Goal: Information Seeking & Learning: Compare options

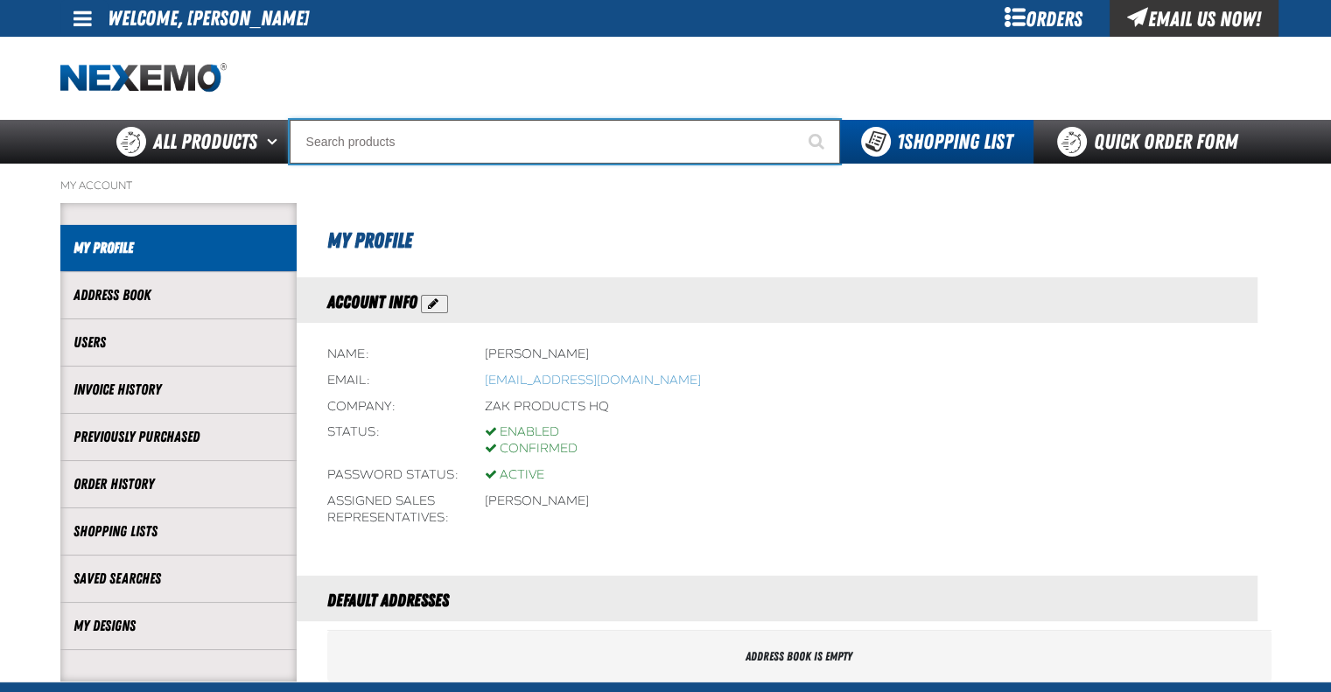
click at [443, 143] on input "Search" at bounding box center [565, 142] width 550 height 44
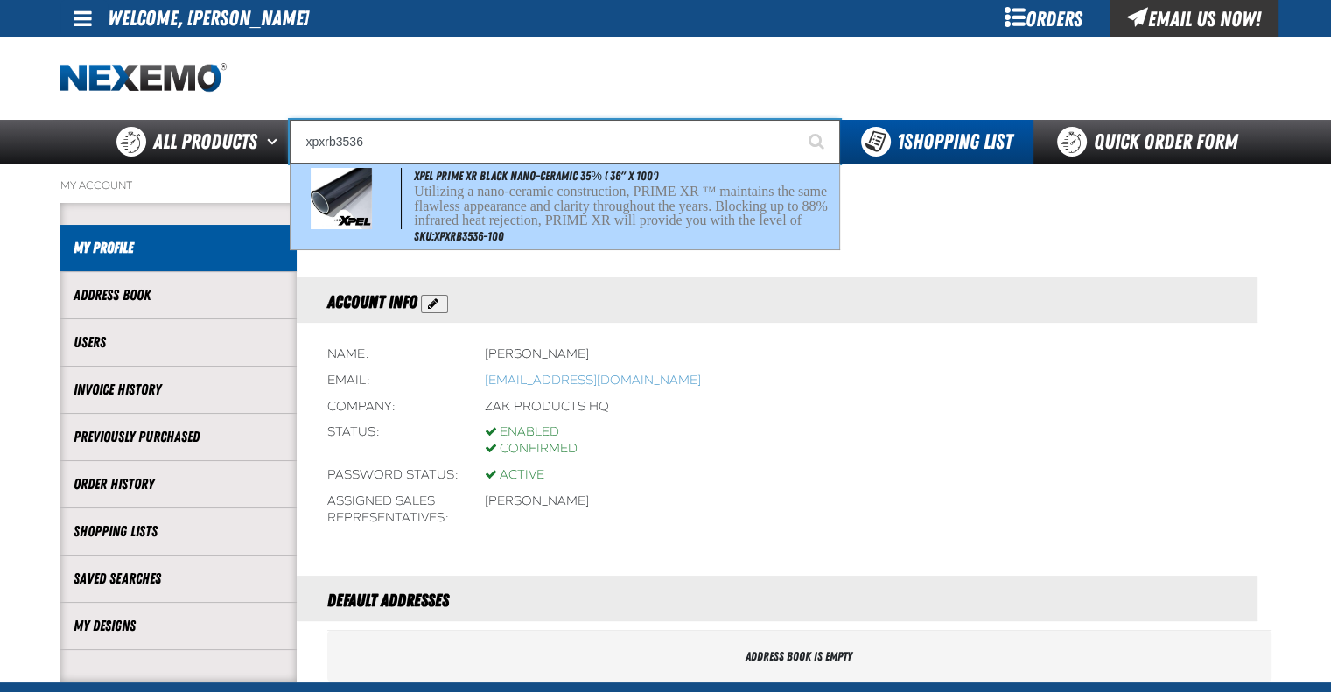
click at [647, 211] on p "Utilizing a nano-ceramic construction, PRIME XR ™ maintains the same flawless a…" at bounding box center [624, 221] width 421 height 73
type input "XPEL PRIME XR Black Nano-Ceramic 35% ( 36" x 100')"
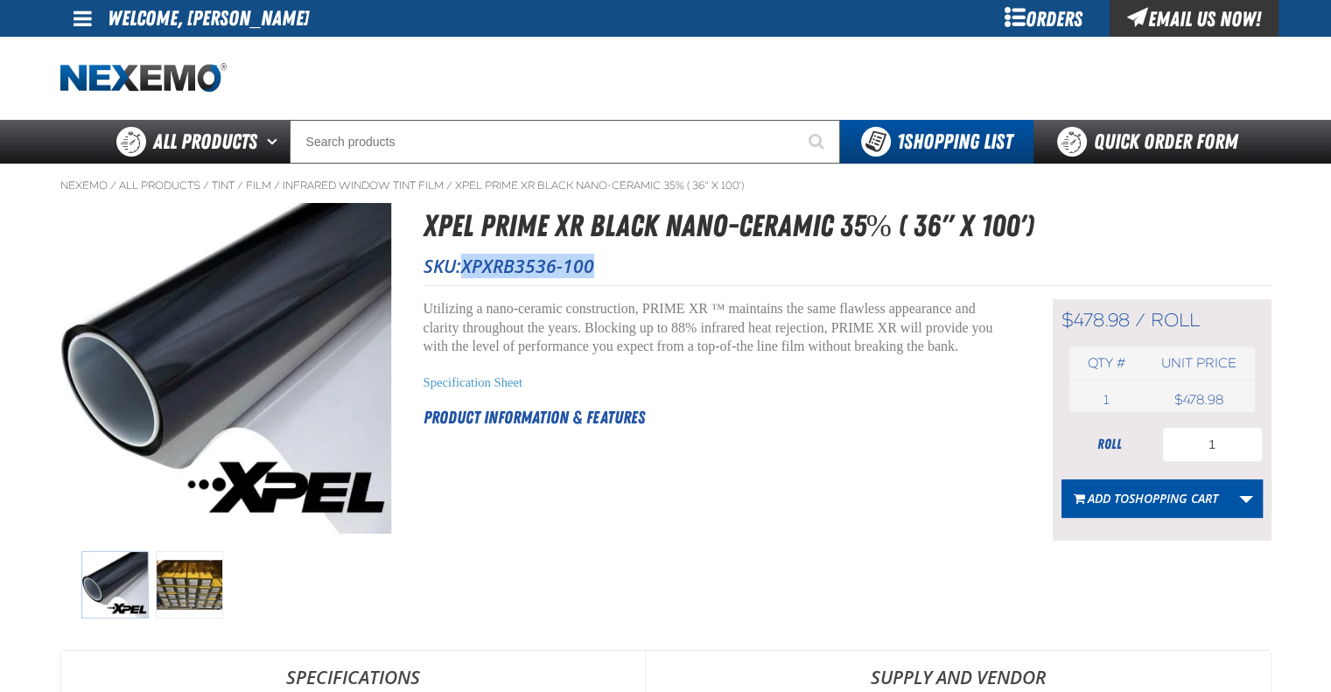
drag, startPoint x: 465, startPoint y: 268, endPoint x: 591, endPoint y: 273, distance: 126.1
click at [591, 273] on span "XPXRB3536-100" at bounding box center [527, 266] width 133 height 24
copy span "XPXRB3536-100"
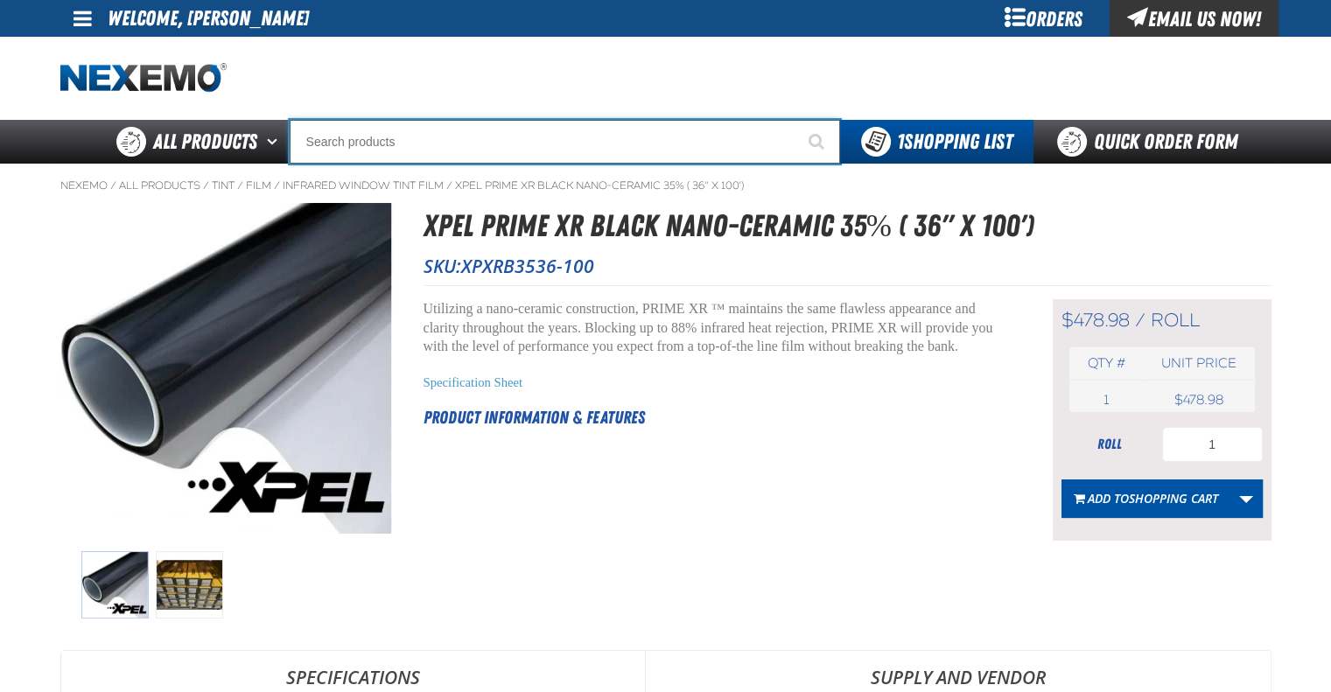
click at [451, 150] on input "Search" at bounding box center [565, 142] width 550 height 44
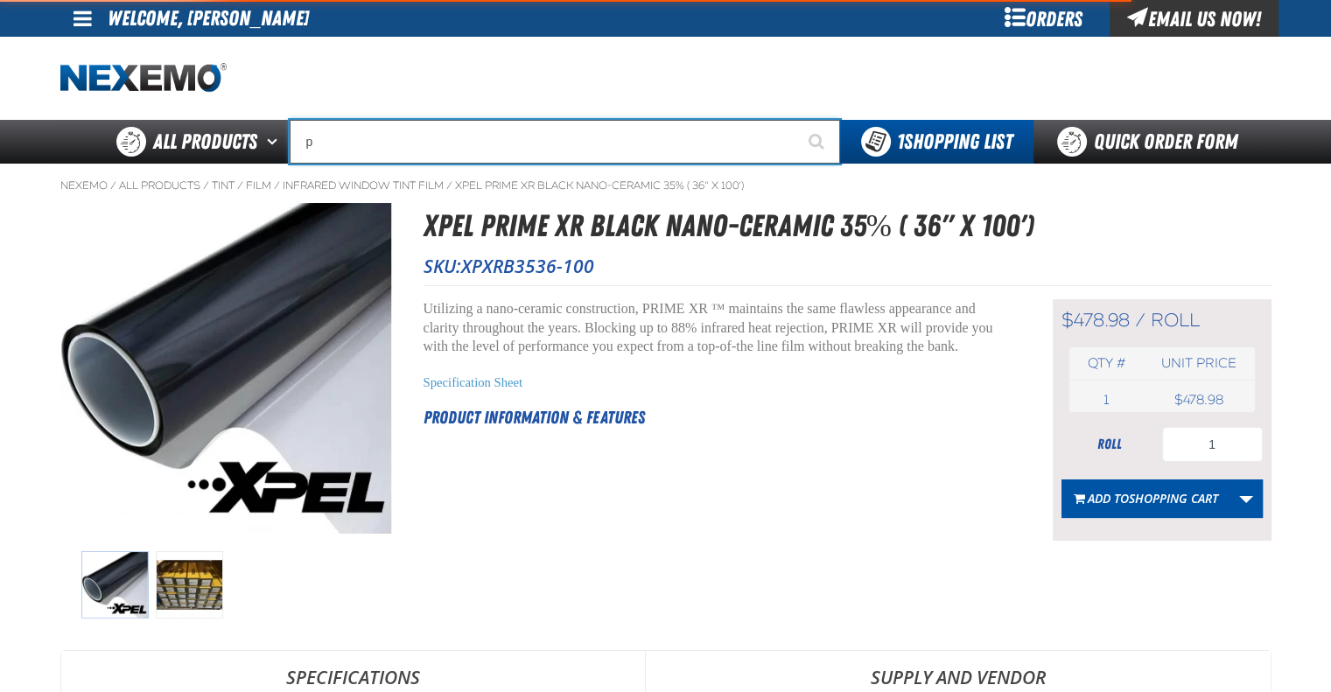
type input "pp"
type input "ppF Surface Prep - (236 mL) (8 oz) (0.24 L)"
type input "ppf"
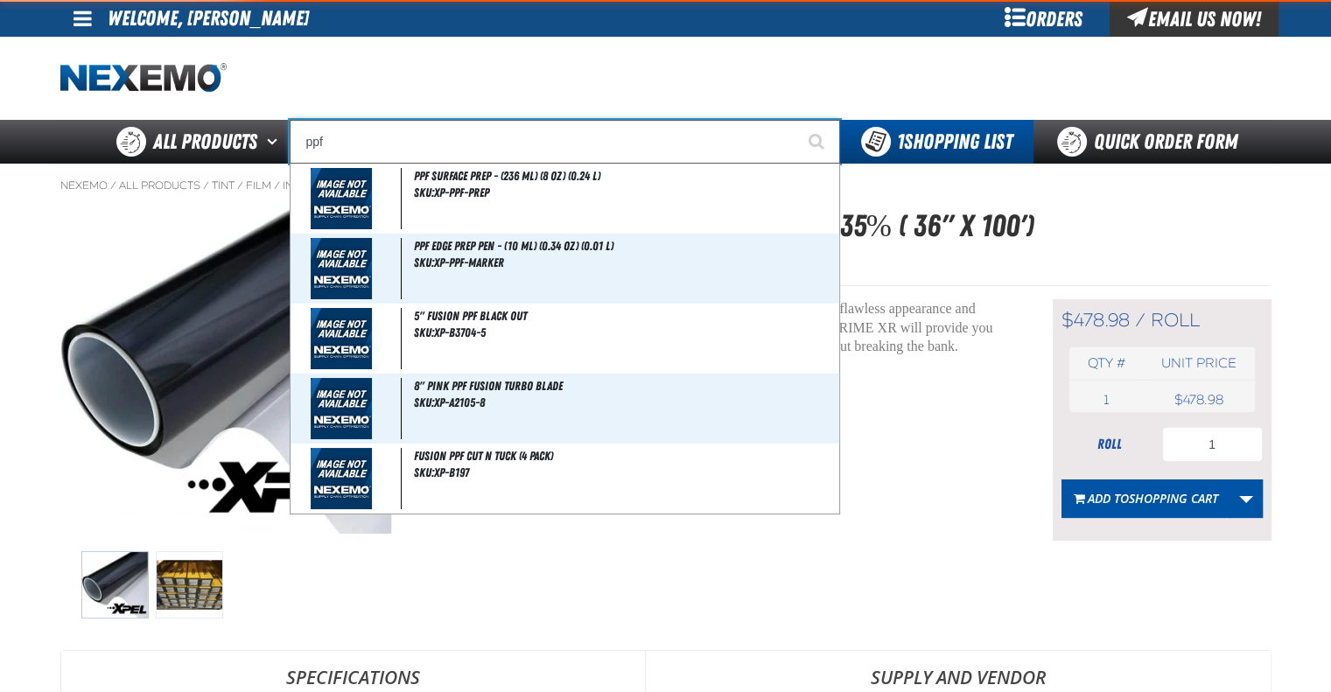
type input "ppf Surface Prep - (236 mL) (8 oz) (0.24 L)"
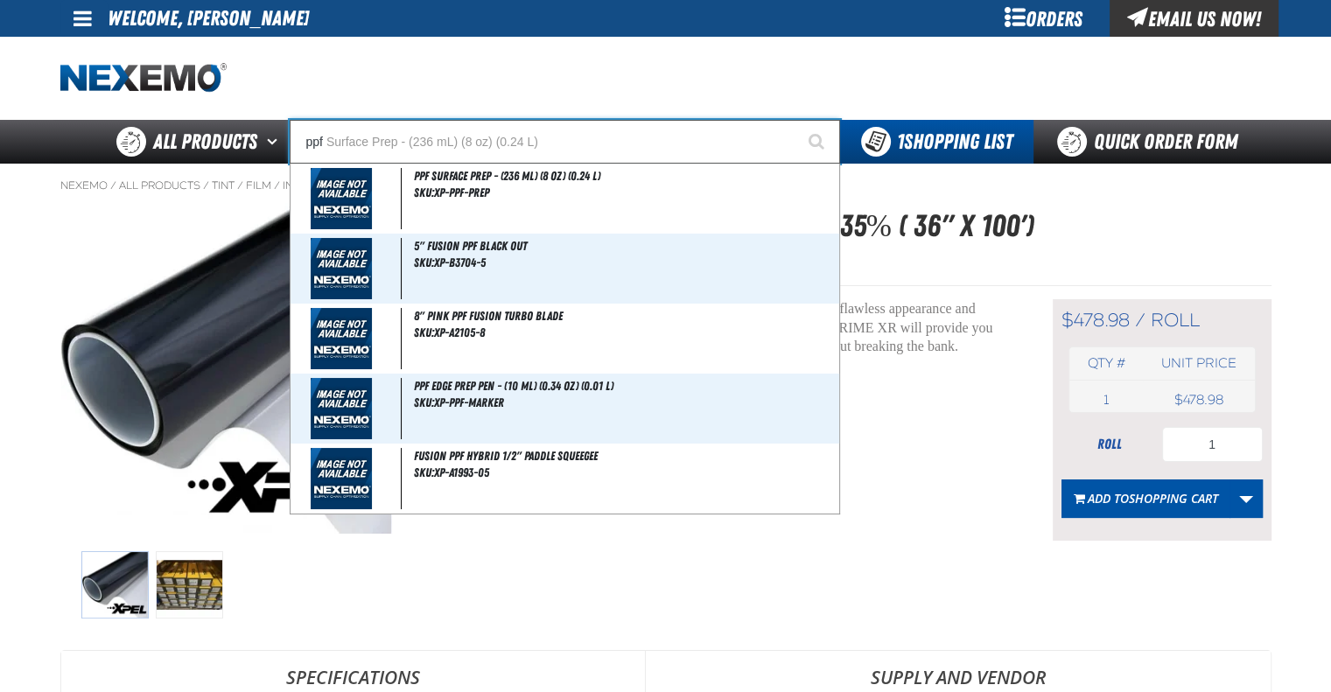
type input "ppf"
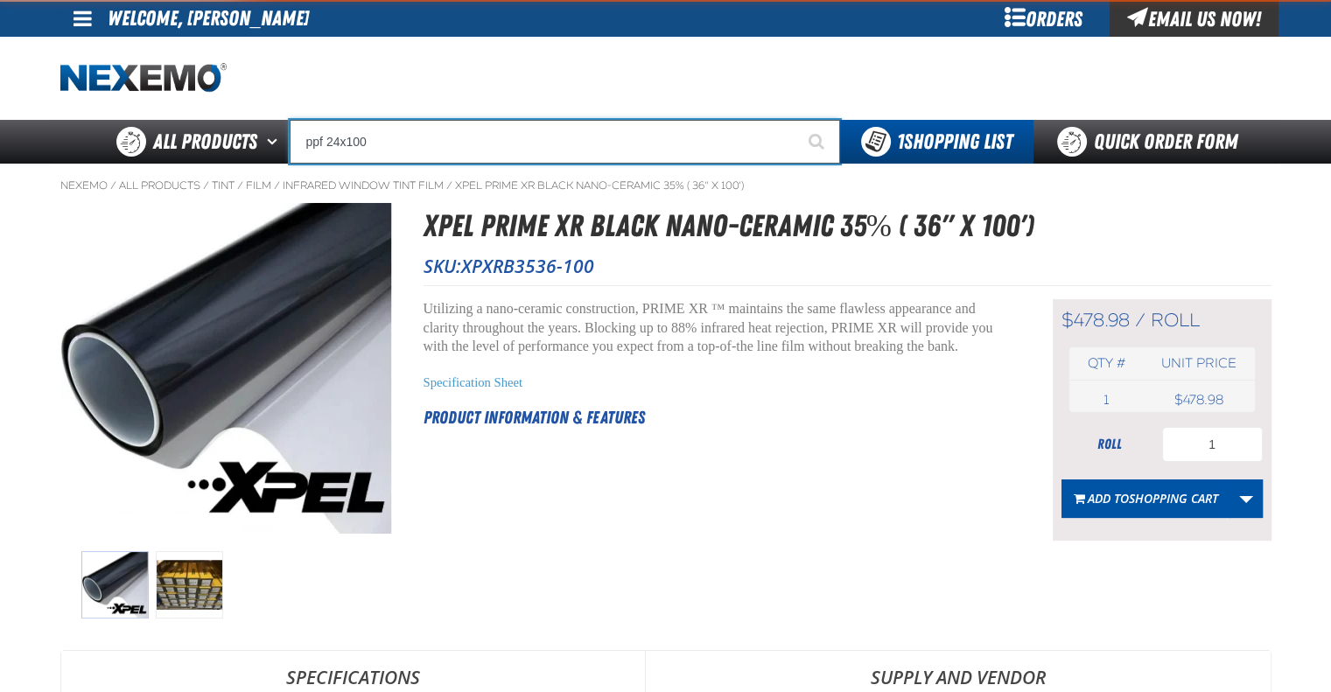
type input "ppf 24x100"
click at [796, 120] on button "Start Searching" at bounding box center [818, 142] width 44 height 44
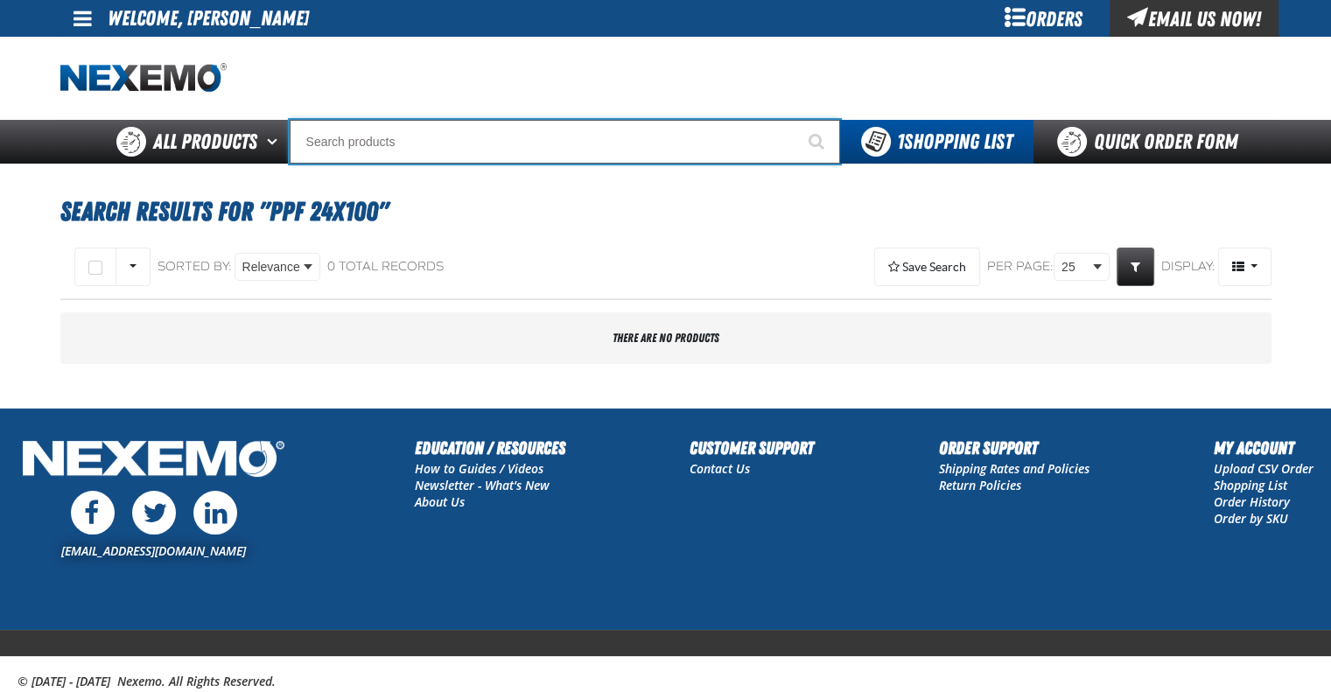
click at [453, 146] on input "Search" at bounding box center [565, 142] width 550 height 44
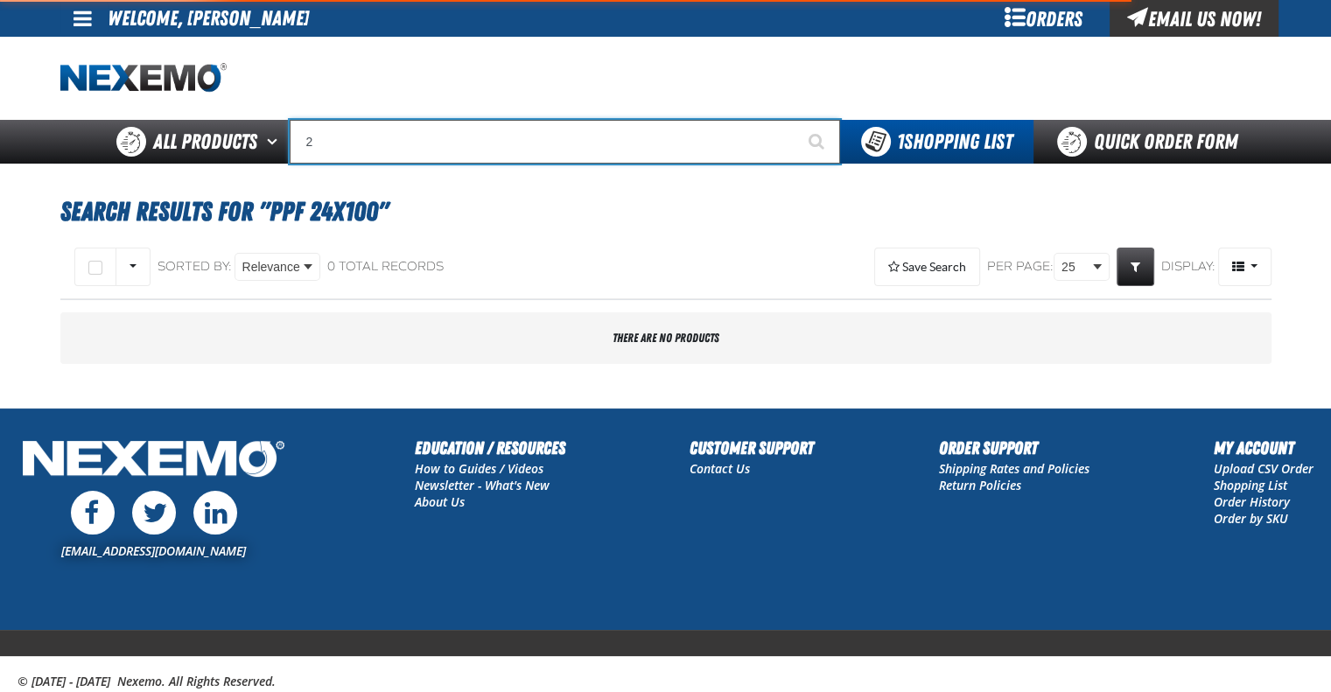
type input "24"
type input "24 Compartment Drawer (Sold Individually)"
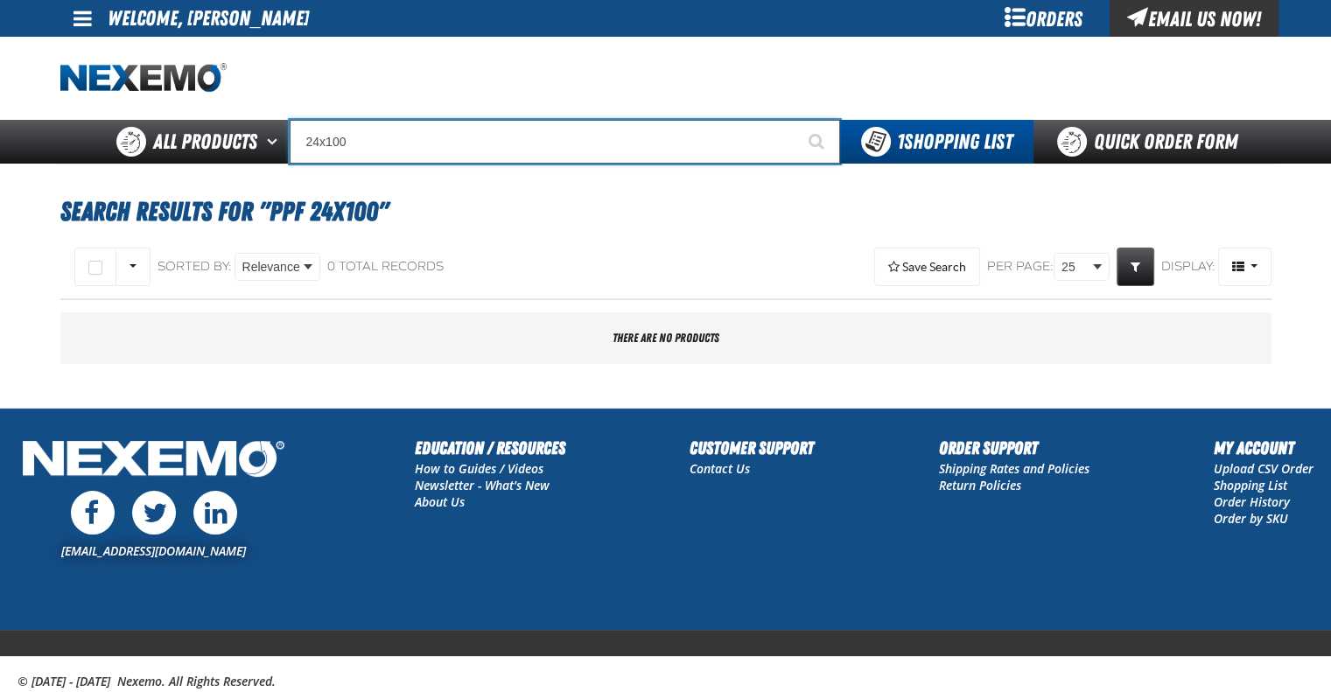
click at [533, 133] on input "24x100" at bounding box center [565, 142] width 550 height 44
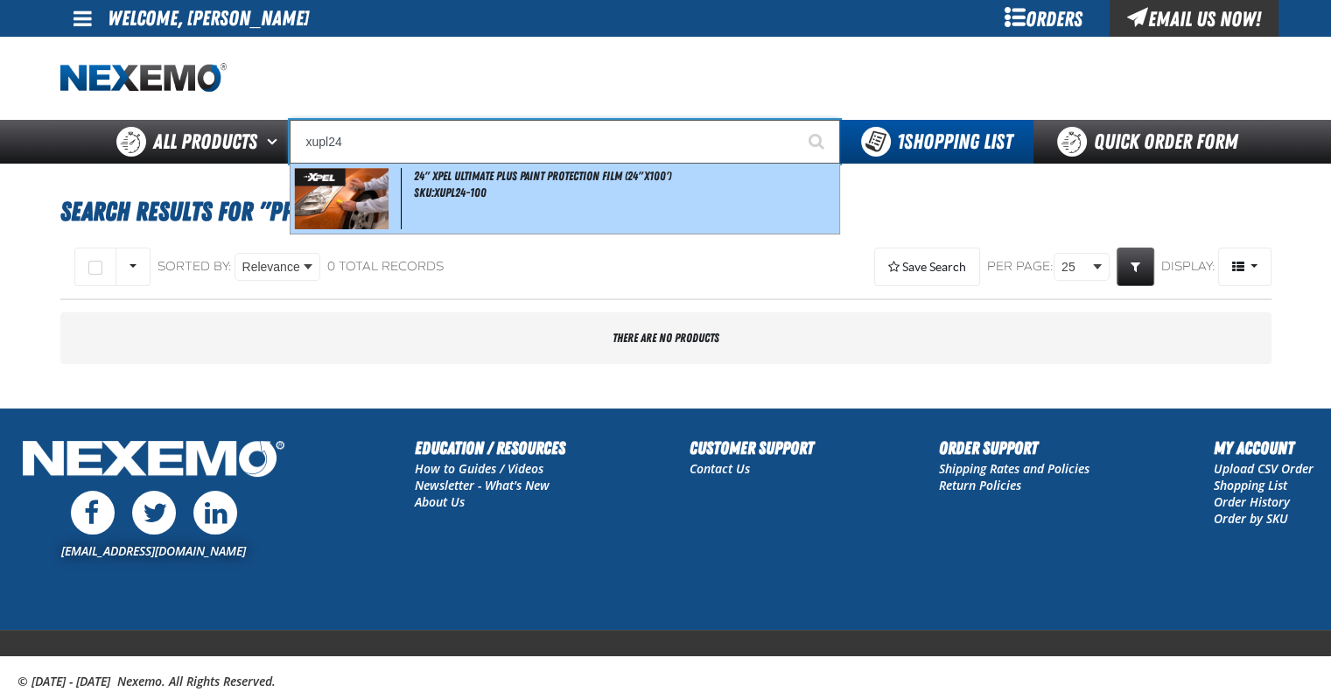
click at [570, 196] on div "24" XPEL ULTIMATE PLUS Paint Protection Film (24"x100') SKU:XUPL24-100" at bounding box center [564, 199] width 549 height 70
type input "24" XPEL ULTIMATE PLUS Paint Protection Film (24"x100')"
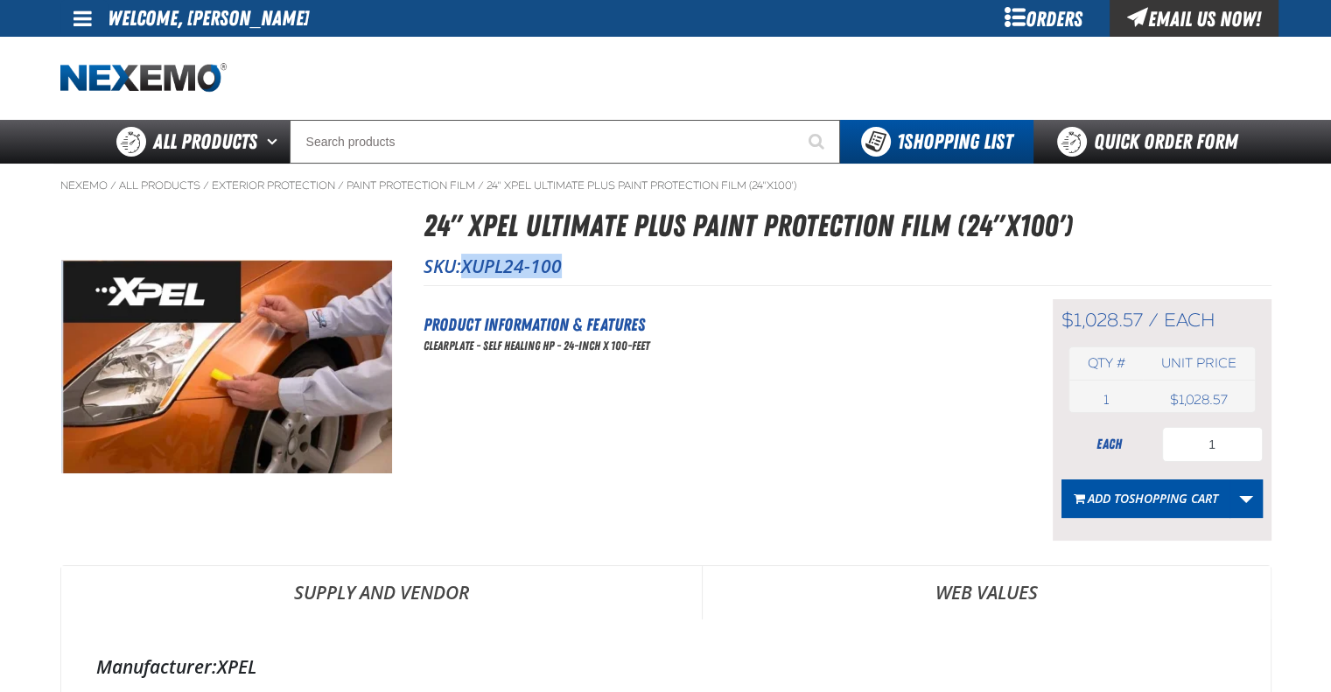
drag, startPoint x: 465, startPoint y: 265, endPoint x: 570, endPoint y: 272, distance: 104.3
click at [570, 272] on p "SKU: XUPL24-100" at bounding box center [847, 266] width 848 height 24
copy span "XUPL24-100"
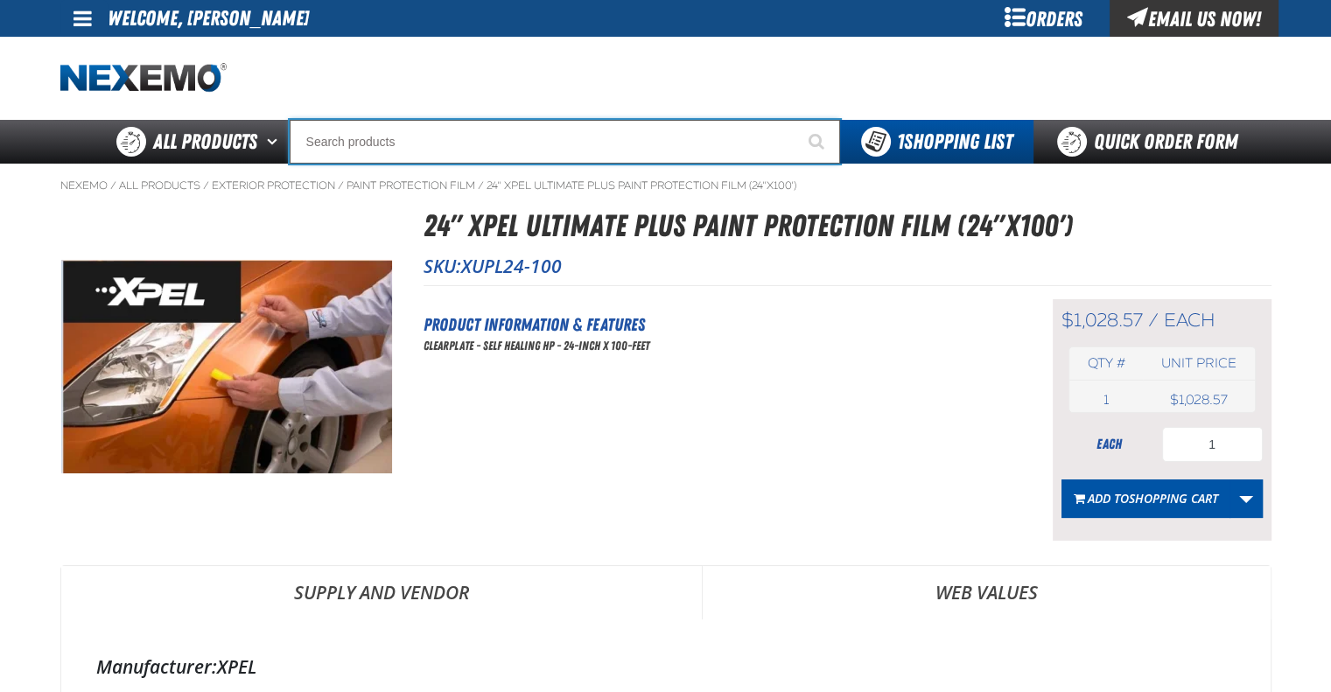
click at [405, 145] on input "Search" at bounding box center [565, 142] width 550 height 44
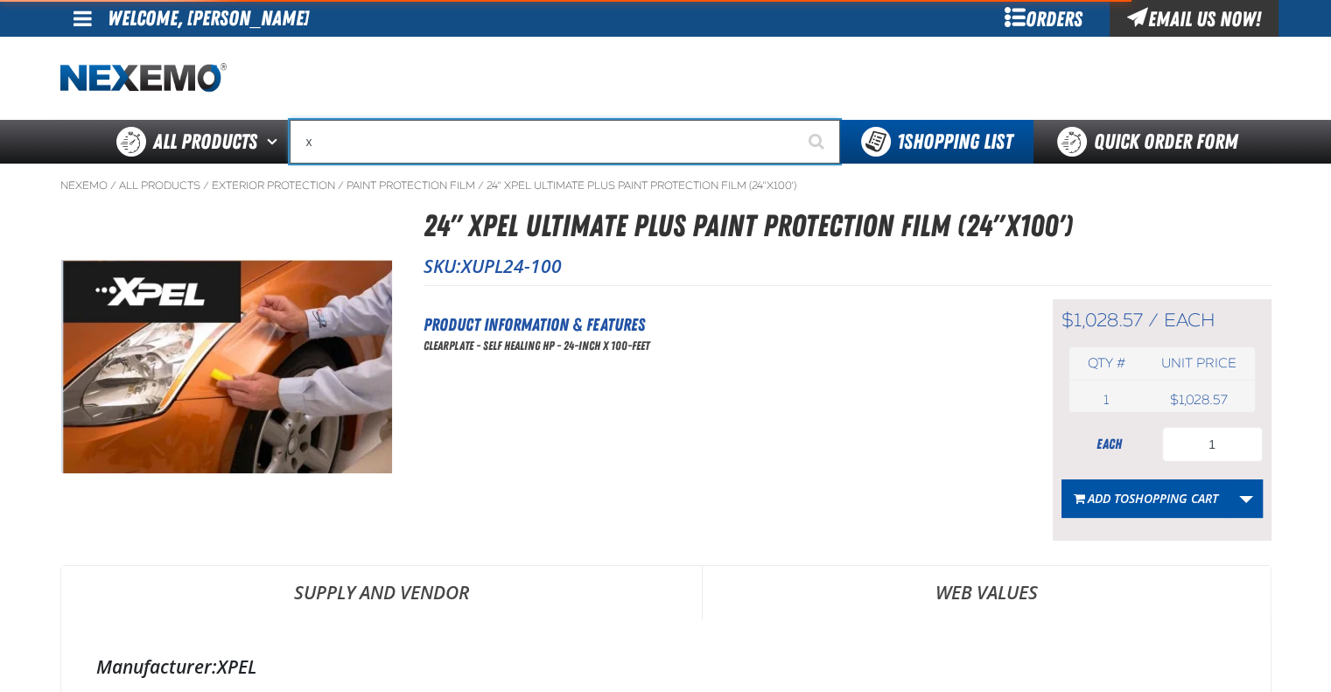
type input "xp"
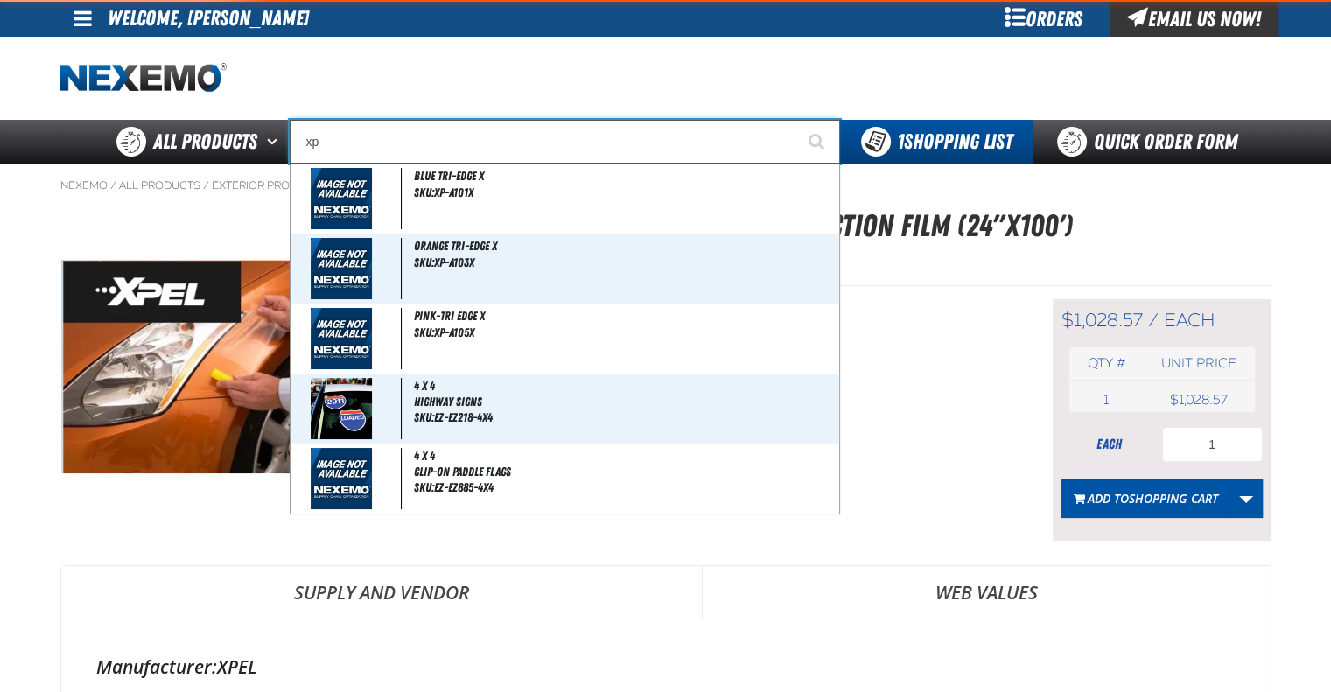
type input "xpEL EZ-Tint"
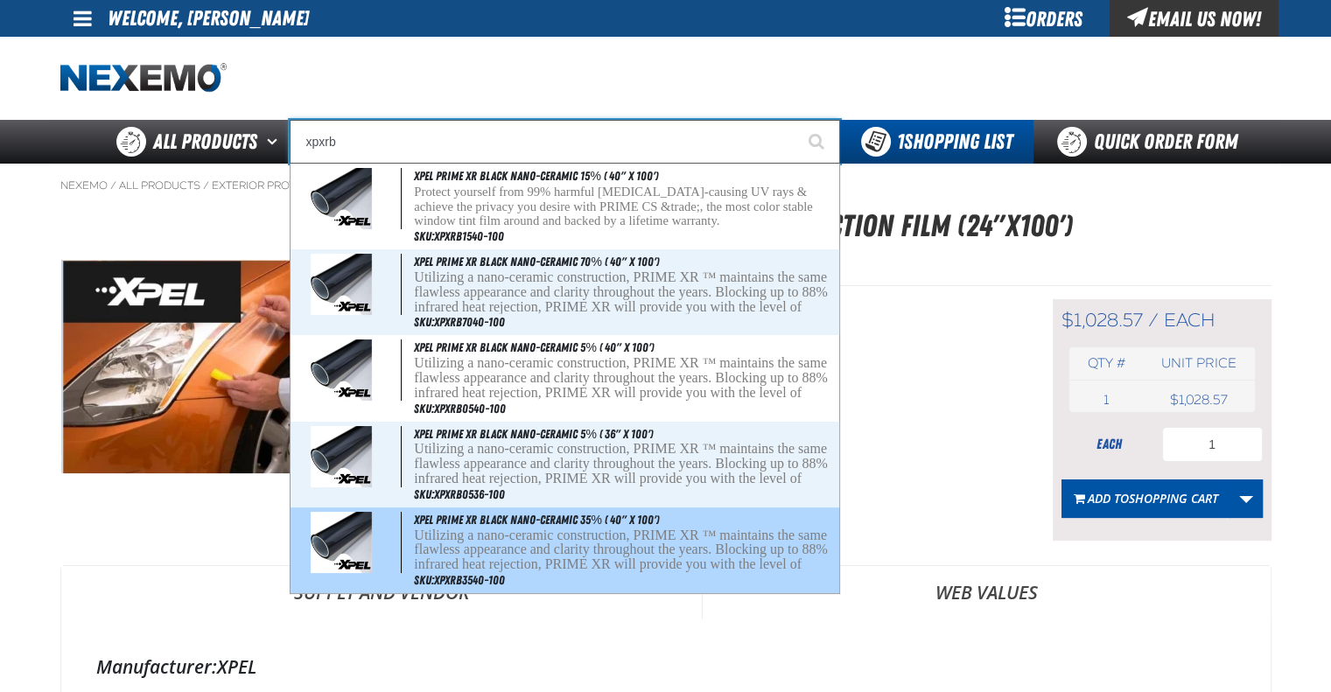
click at [584, 555] on p "Utilizing a nano-ceramic construction, PRIME XR ™ maintains the same flawless a…" at bounding box center [624, 564] width 421 height 73
type input "XPEL PRIME XR Black Nano-Ceramic 35% ( 40" x 100')"
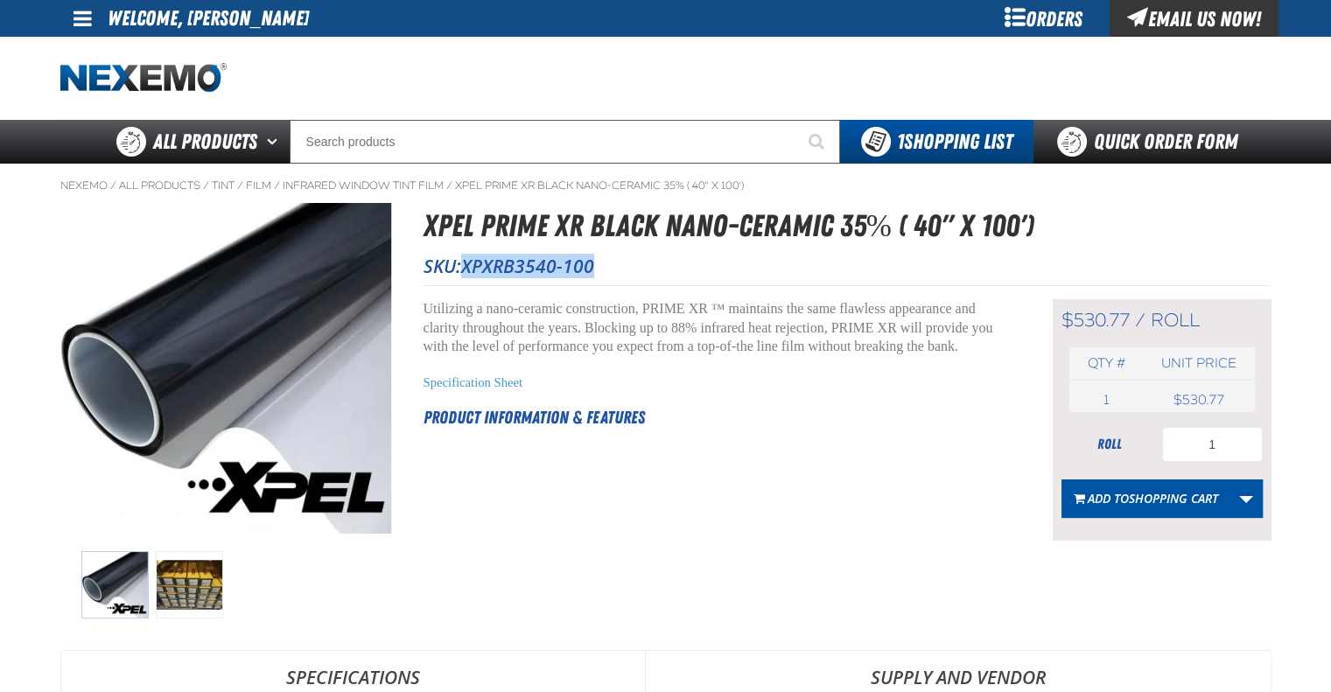
drag, startPoint x: 467, startPoint y: 265, endPoint x: 605, endPoint y: 271, distance: 137.5
click at [605, 271] on p "SKU: XPXRB3540-100" at bounding box center [847, 266] width 848 height 24
copy span "XPXRB3540-100"
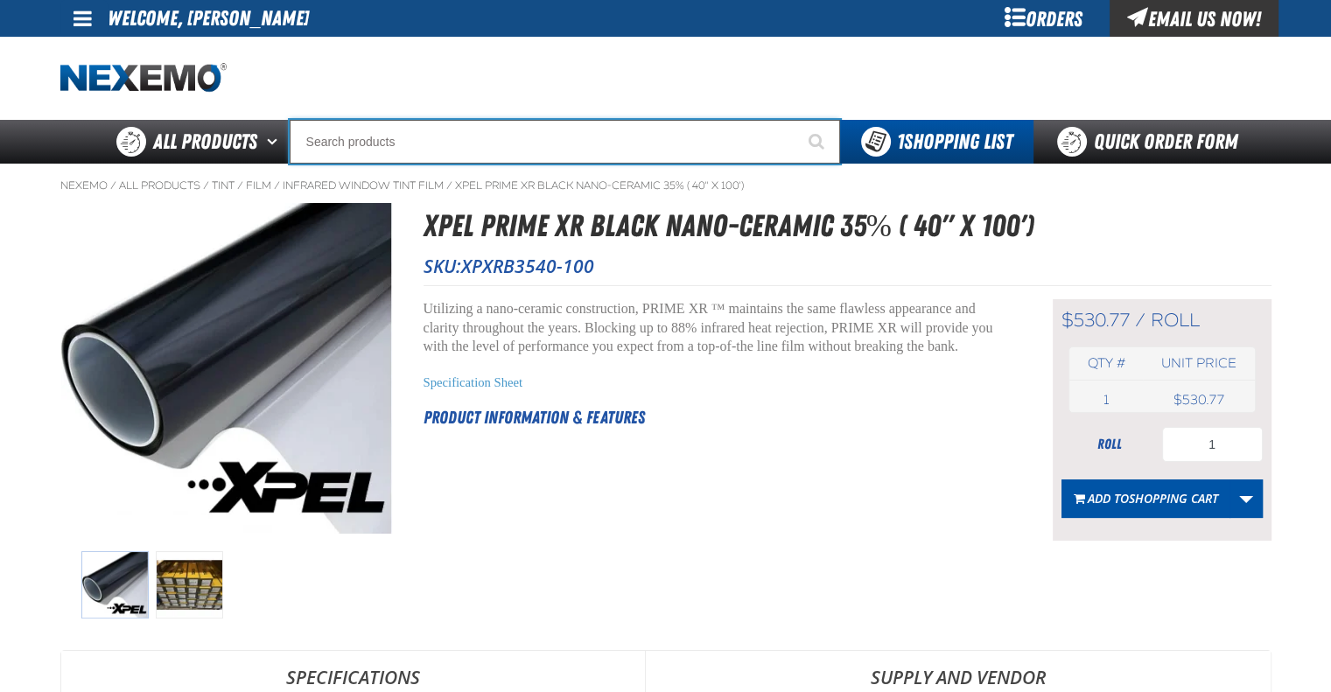
click at [439, 132] on input "Search" at bounding box center [565, 142] width 550 height 44
paste input "XPXRB3540-100"
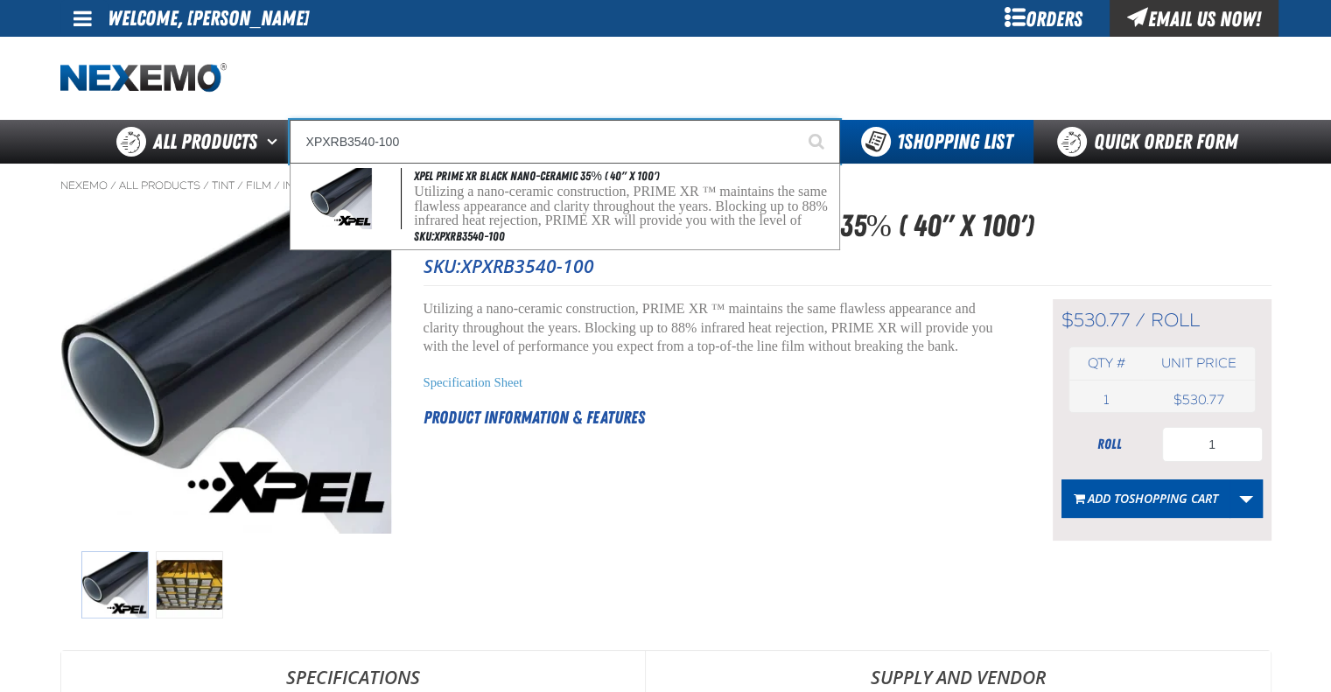
click at [373, 139] on input "XPXRB3540-100" at bounding box center [565, 142] width 550 height 44
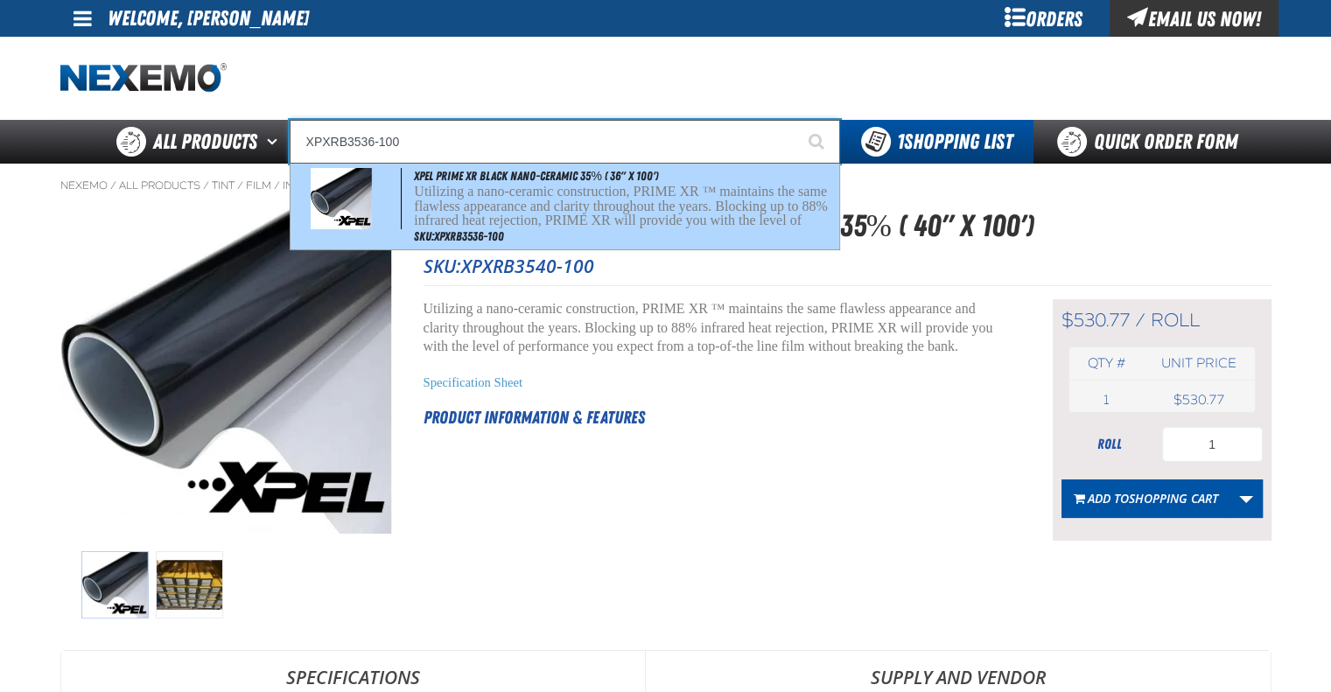
click at [481, 205] on p "Utilizing a nano-ceramic construction, PRIME XR ™ maintains the same flawless a…" at bounding box center [624, 221] width 421 height 73
type input "XPEL PRIME XR Black Nano-Ceramic 35% ( 36" x 100')"
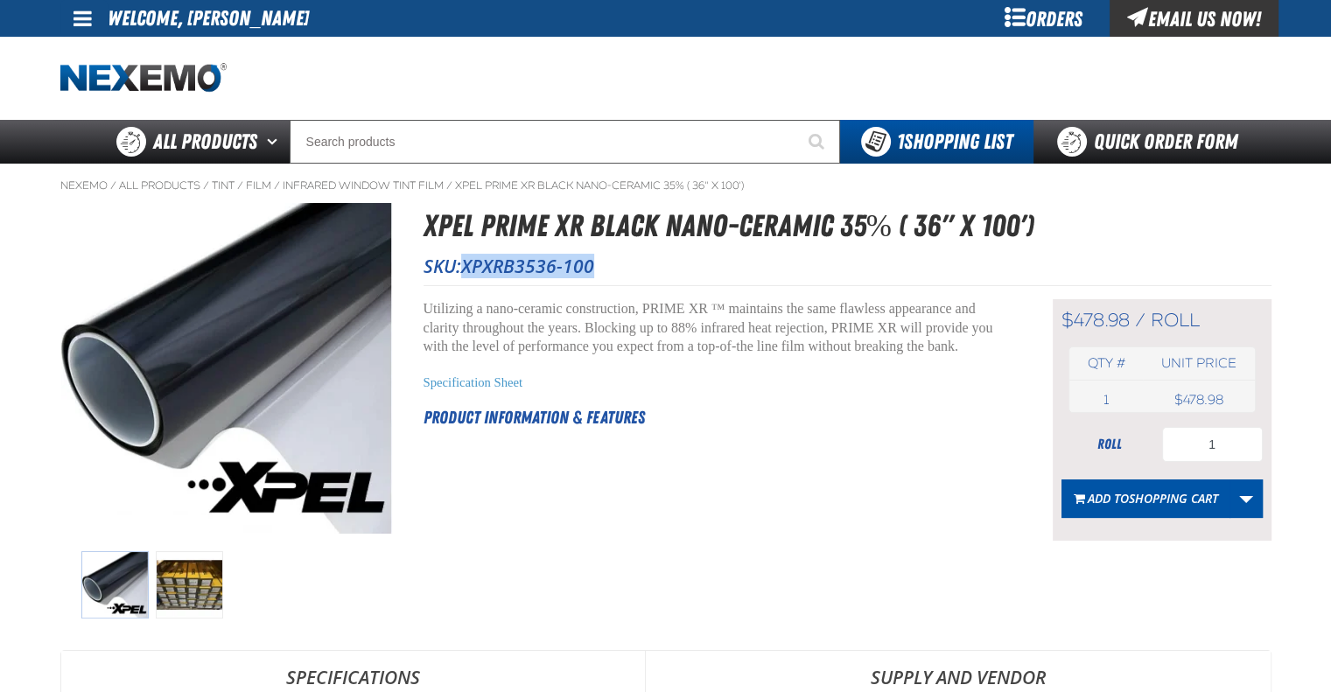
drag, startPoint x: 469, startPoint y: 264, endPoint x: 591, endPoint y: 268, distance: 122.5
click at [591, 268] on span "XPXRB3536-100" at bounding box center [527, 266] width 133 height 24
copy span "XPXRB3536-100"
